Goal: Task Accomplishment & Management: Manage account settings

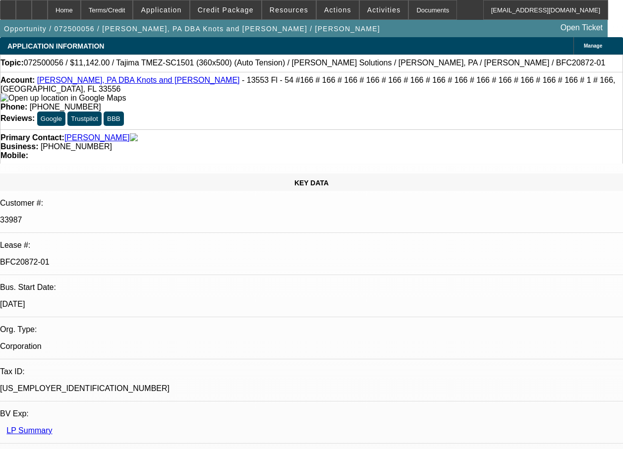
select select "0"
select select "2"
select select "0"
select select "2"
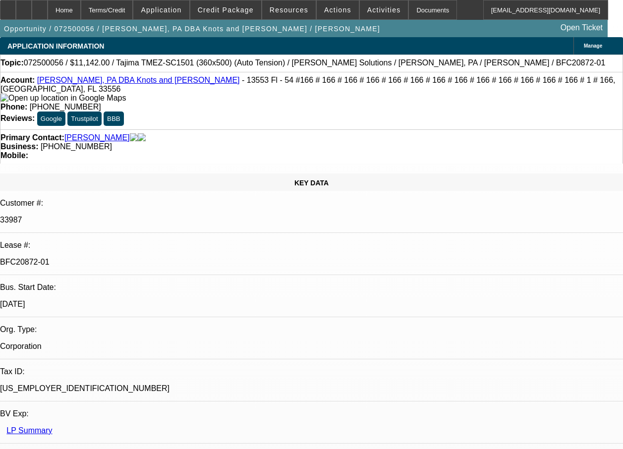
select select "0"
select select "2"
select select "0"
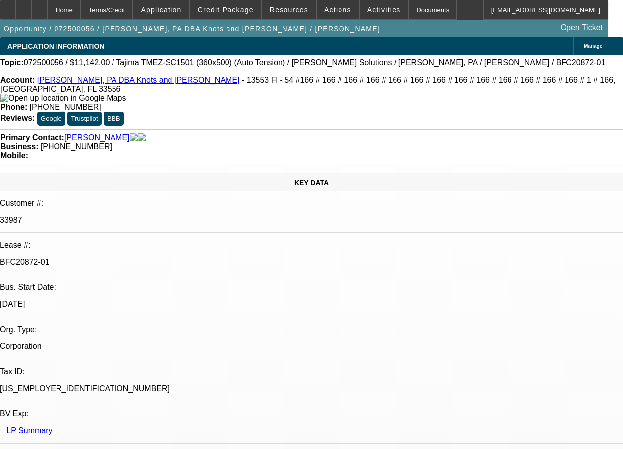
select select "2"
select select "0"
select select "1"
select select "2"
select select "6"
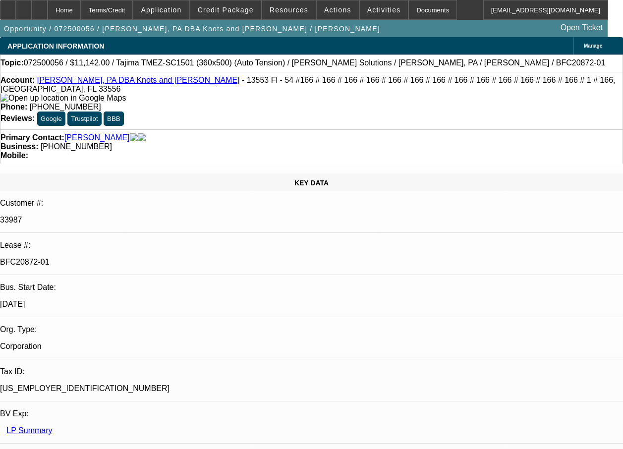
select select "1"
select select "2"
select select "6"
select select "1"
select select "2"
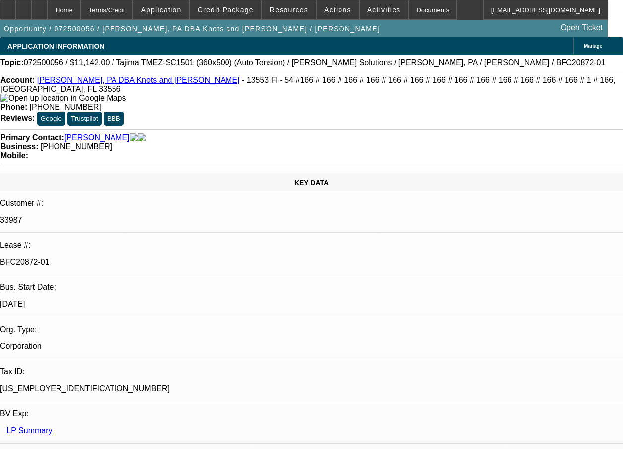
select select "6"
select select "1"
select select "2"
select select "6"
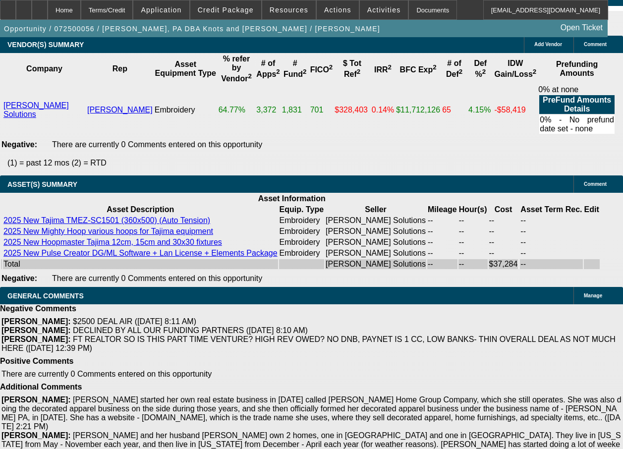
scroll to position [160, 0]
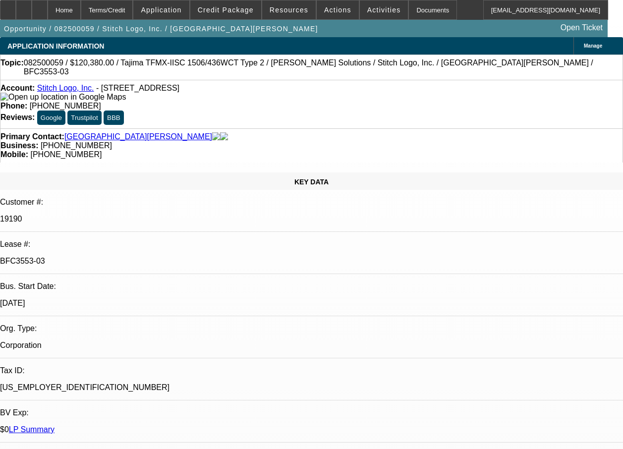
select select "0"
select select "2"
select select "0"
select select "2"
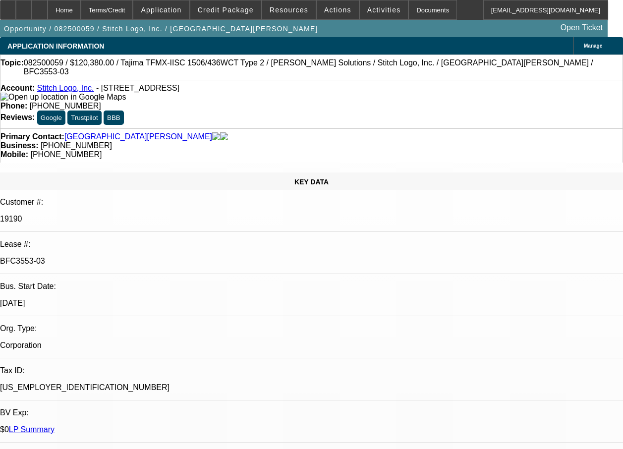
select select "0"
select select "2"
select select "0"
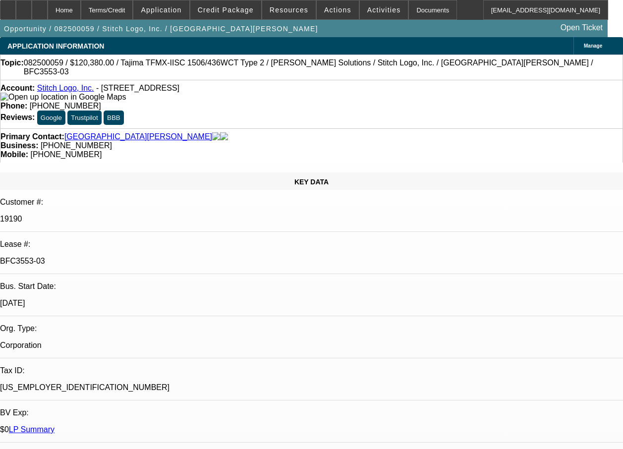
select select "2"
select select "0"
select select "1"
select select "2"
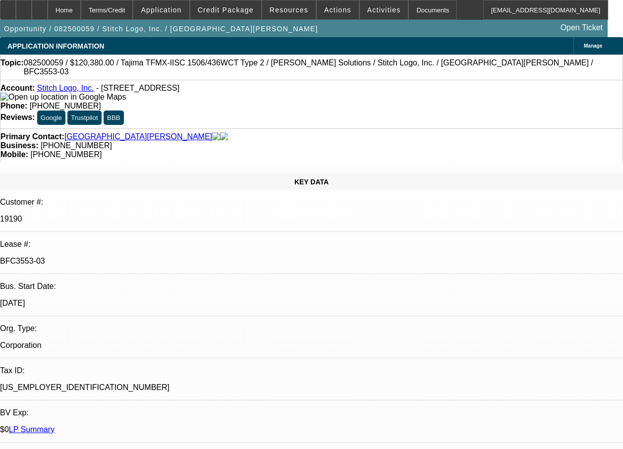
select select "1"
select select "2"
select select "1"
select select "2"
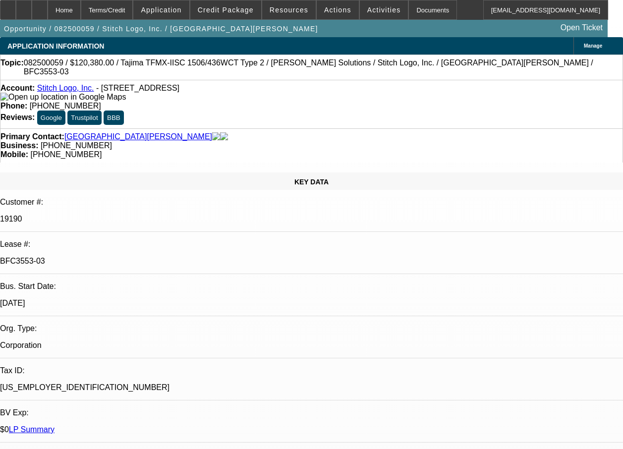
select select "2"
select select "1"
select select "2"
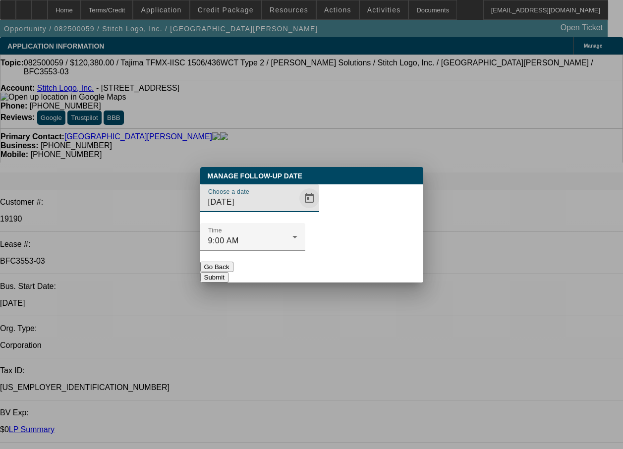
click at [297, 210] on span "Open calendar" at bounding box center [309, 198] width 24 height 24
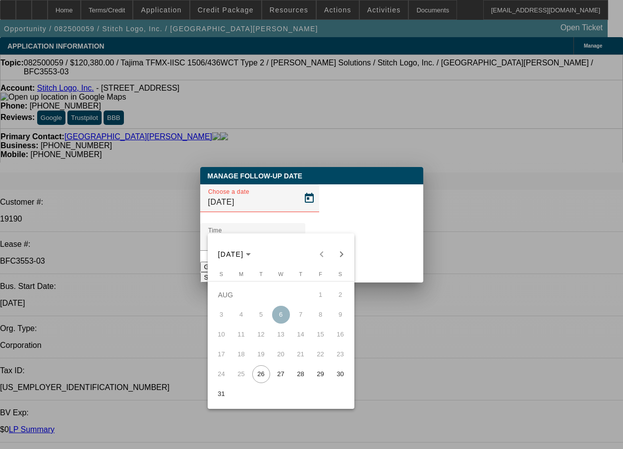
drag, startPoint x: 282, startPoint y: 375, endPoint x: 310, endPoint y: 333, distance: 51.1
click at [283, 372] on span "27" at bounding box center [281, 374] width 18 height 18
type input "8/27/2025"
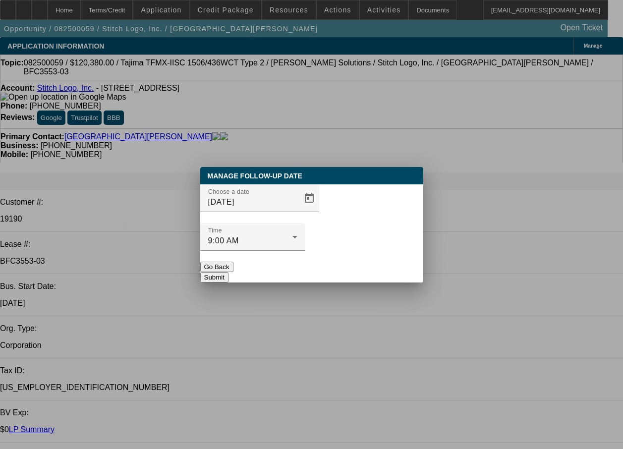
click at [229, 272] on button "Submit" at bounding box center [214, 277] width 28 height 10
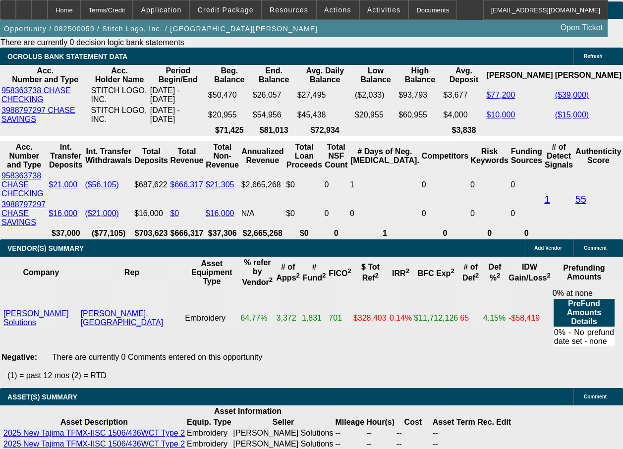
scroll to position [1756, 0]
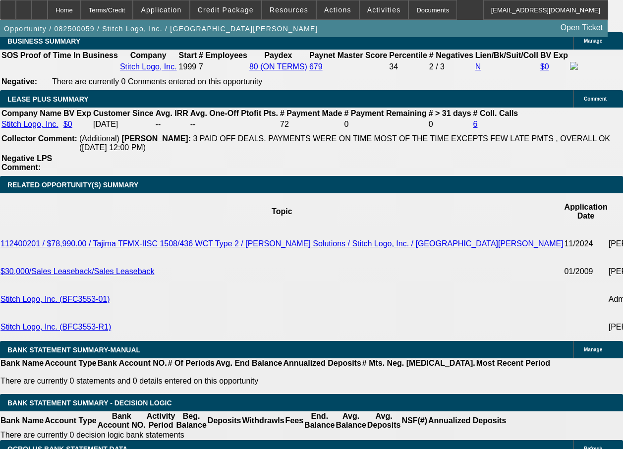
select select "0"
select select "2"
select select "0"
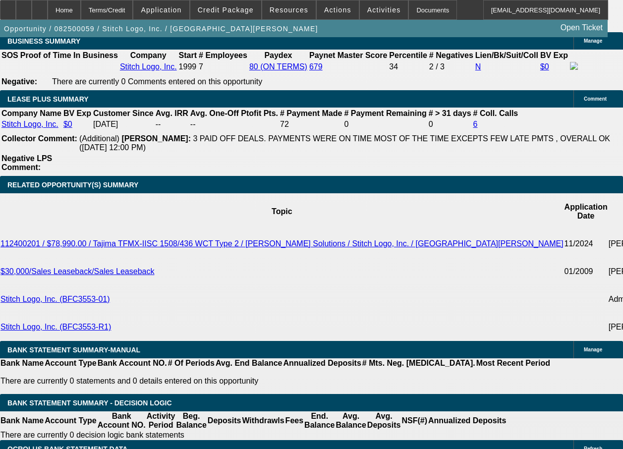
select select "2"
select select "0.2"
select select "0"
select select "2"
select select "0"
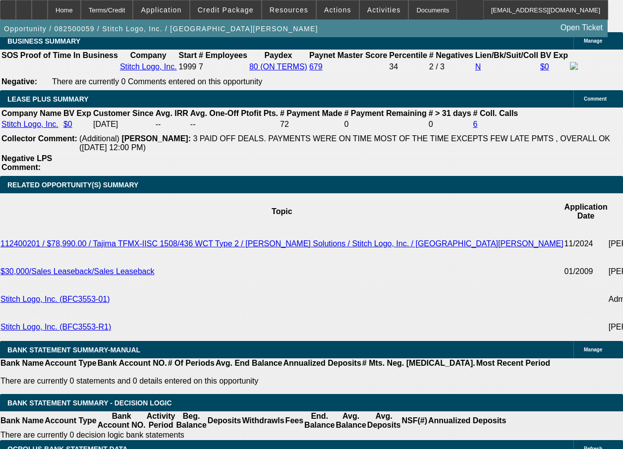
select select "2"
select select "0.2"
select select "0"
select select "2"
select select "0"
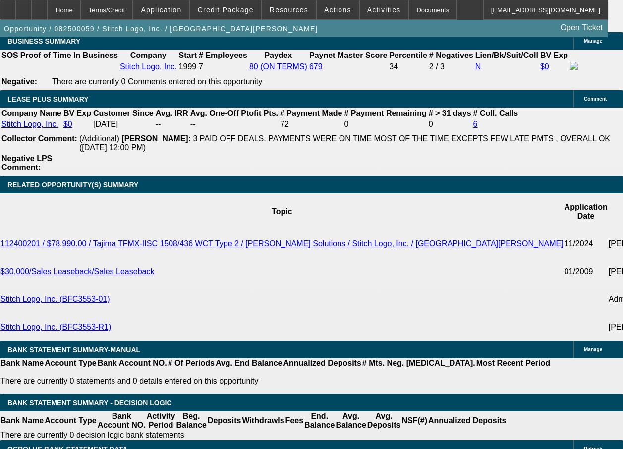
select select "2"
select select "0"
select select "2"
select select "0"
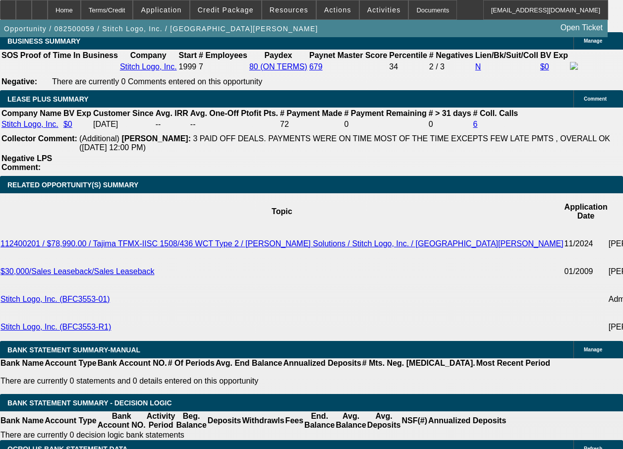
select select "2"
select select "0"
select select "2"
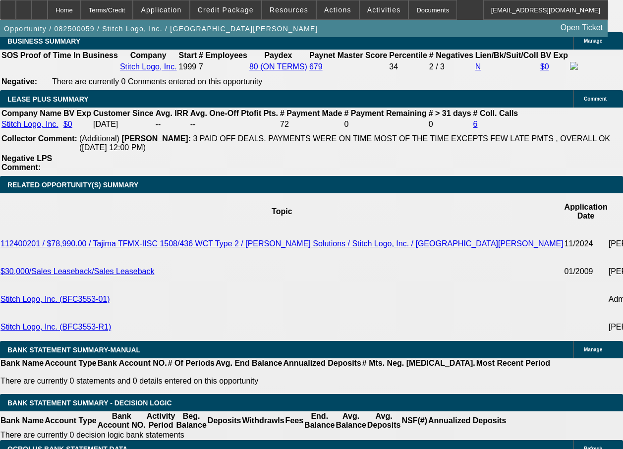
select select "0"
select select "2"
